Goal: Task Accomplishment & Management: Use online tool/utility

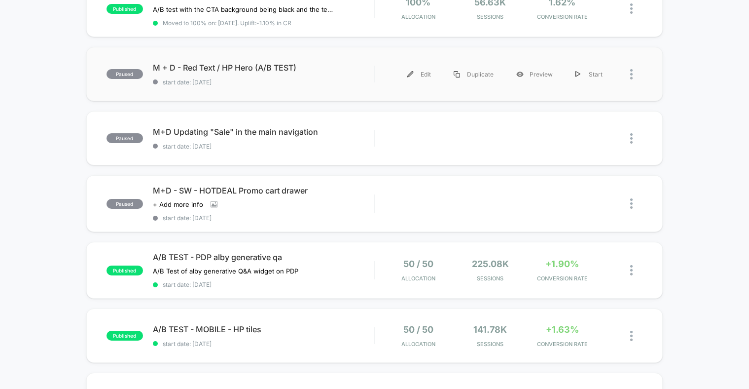
scroll to position [200, 0]
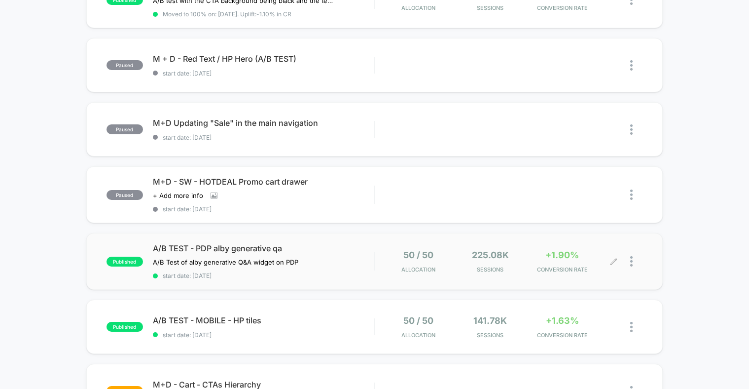
click at [616, 263] on icon at bounding box center [613, 261] width 7 height 7
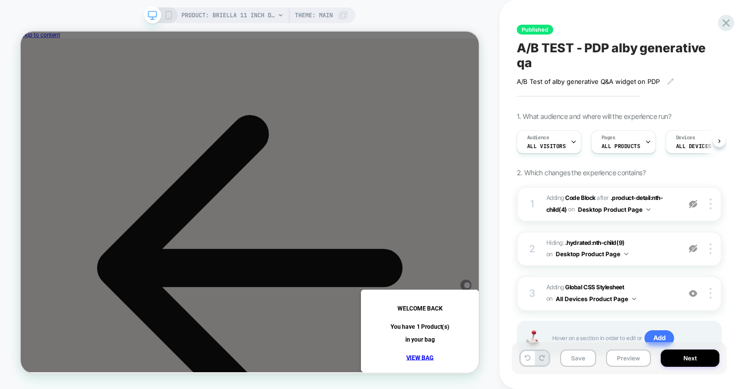
scroll to position [0, 0]
click at [21, 32] on icon at bounding box center [21, 32] width 0 height 0
click at [625, 385] on span at bounding box center [625, 385] width 0 height 0
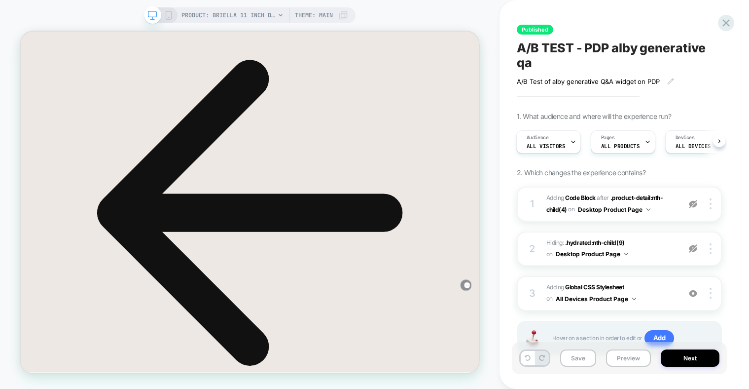
scroll to position [158, 0]
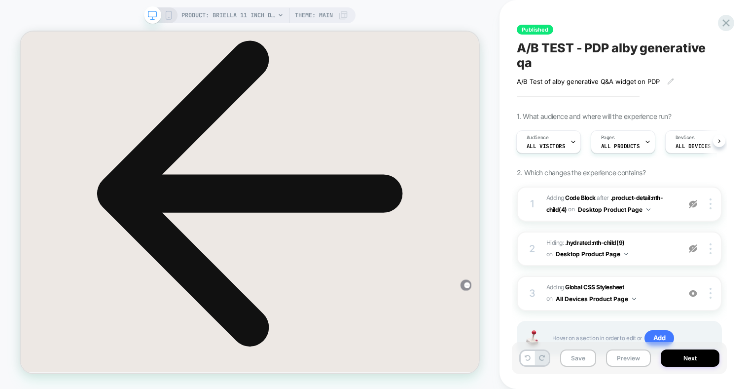
click at [716, 21] on div "Published A/B TEST - PDP alby generative qa A/B Test of alby generative Q&A wid…" at bounding box center [619, 194] width 215 height 369
click at [718, 21] on div at bounding box center [726, 23] width 20 height 20
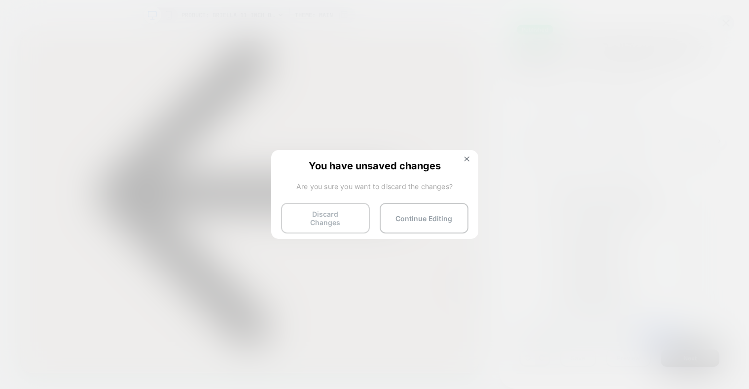
click at [341, 223] on button "Discard Changes" at bounding box center [325, 218] width 89 height 31
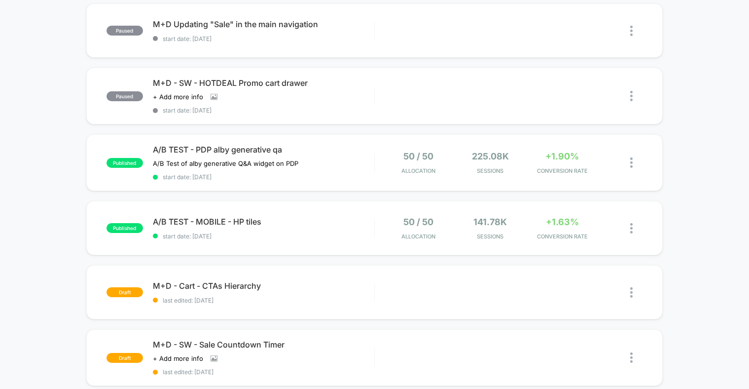
scroll to position [377, 0]
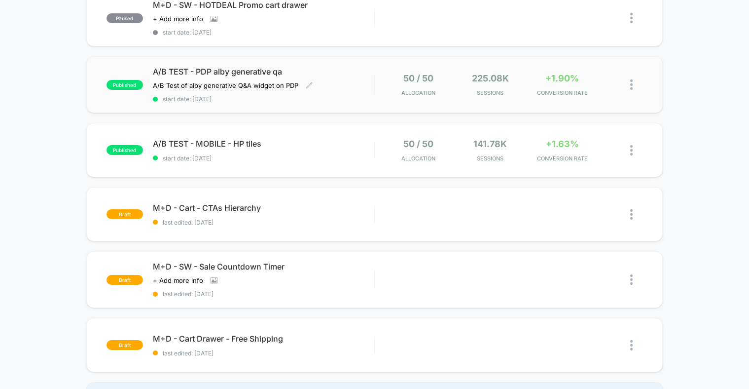
click at [204, 73] on span "A/B TEST - PDP alby generative qa" at bounding box center [264, 72] width 222 height 10
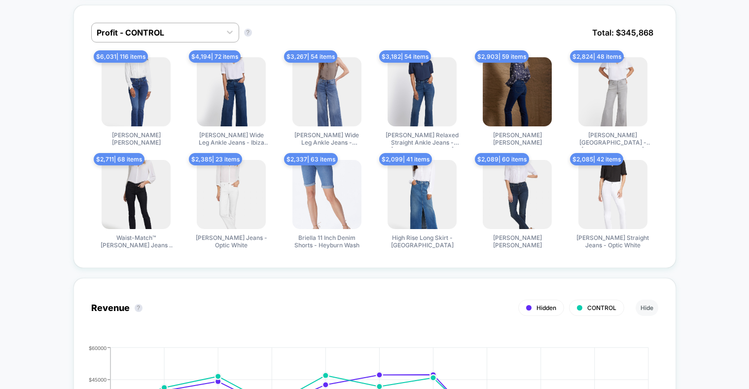
scroll to position [685, 0]
